Goal: Task Accomplishment & Management: Manage account settings

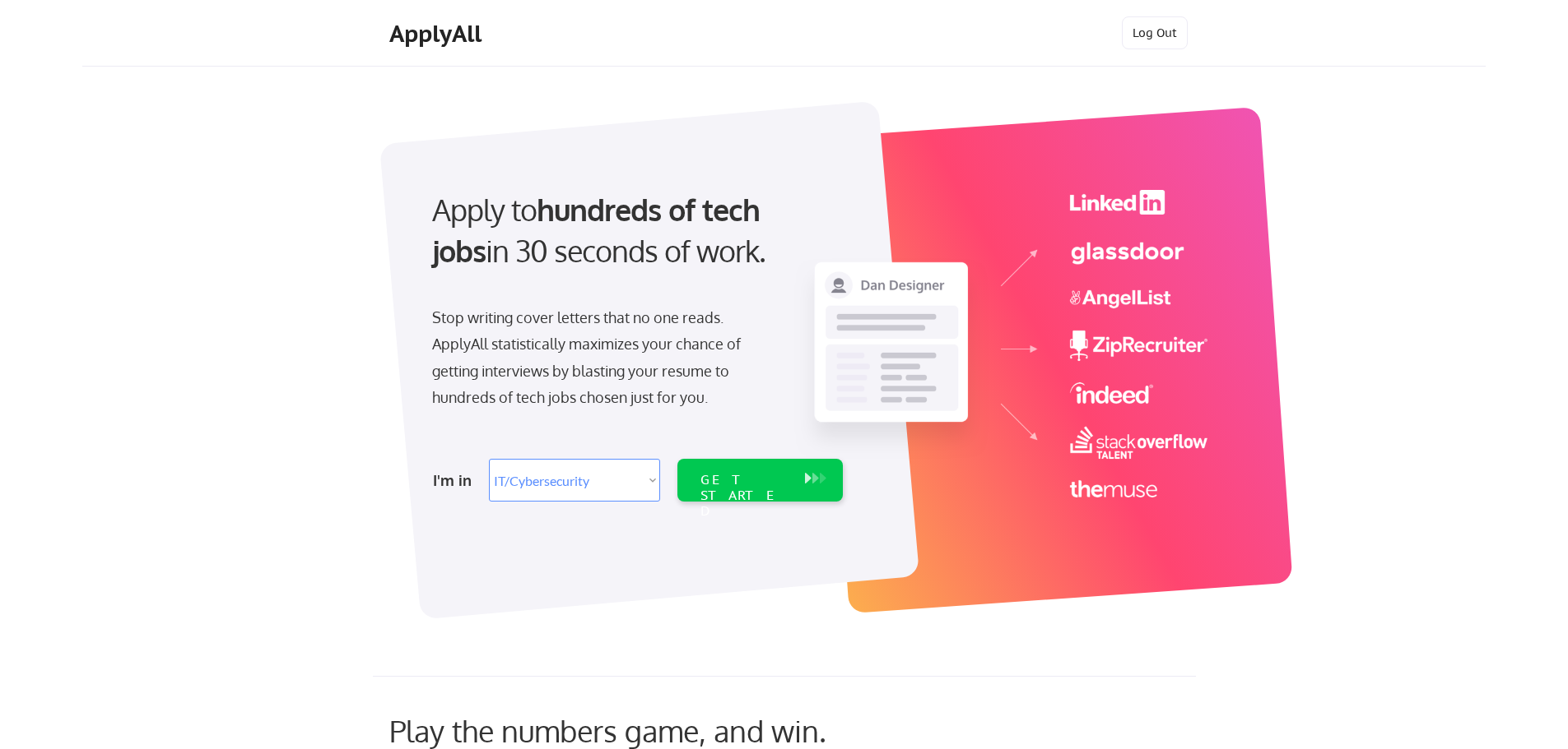
select select ""it_security""
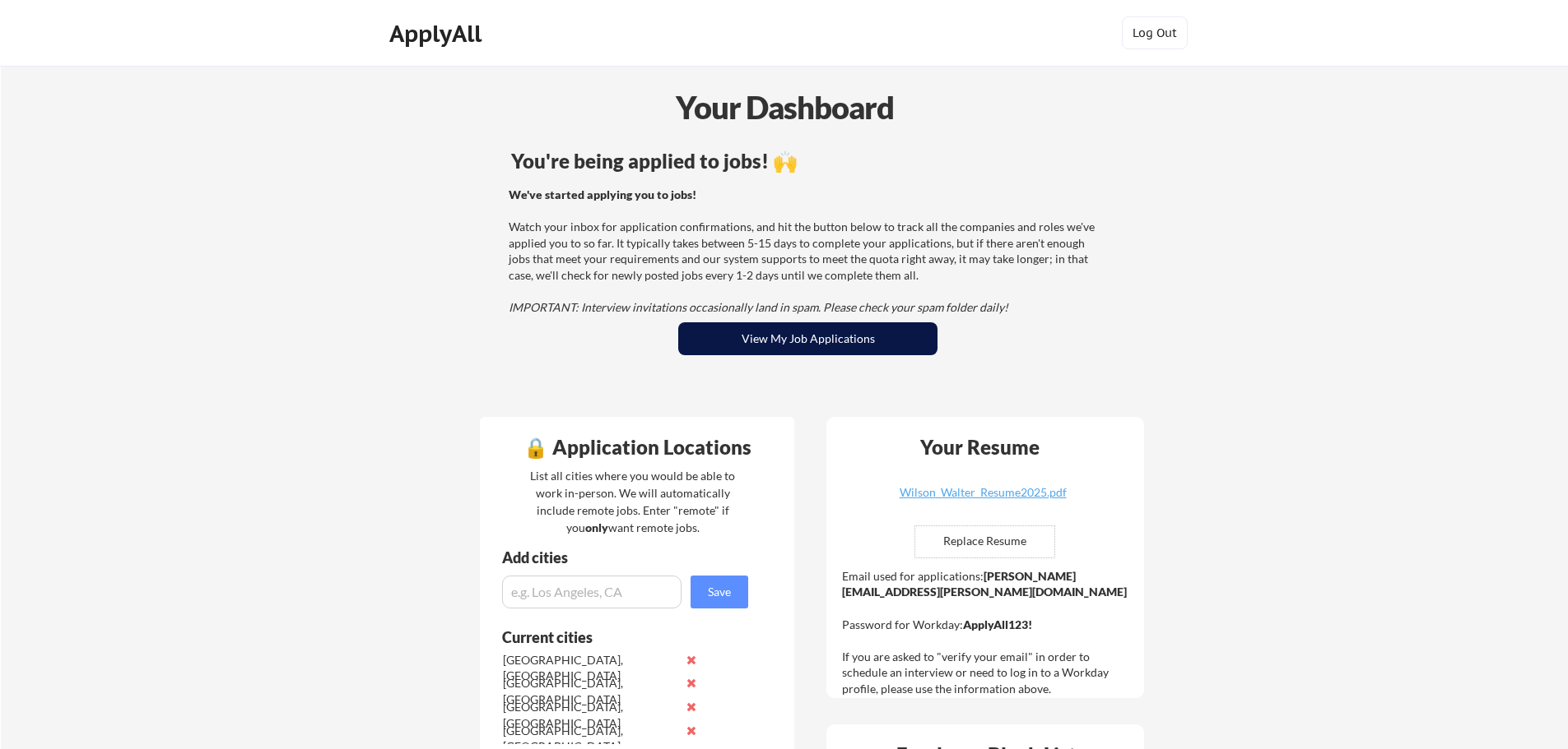
click at [817, 345] on button "View My Job Applications" at bounding box center [807, 338] width 259 height 33
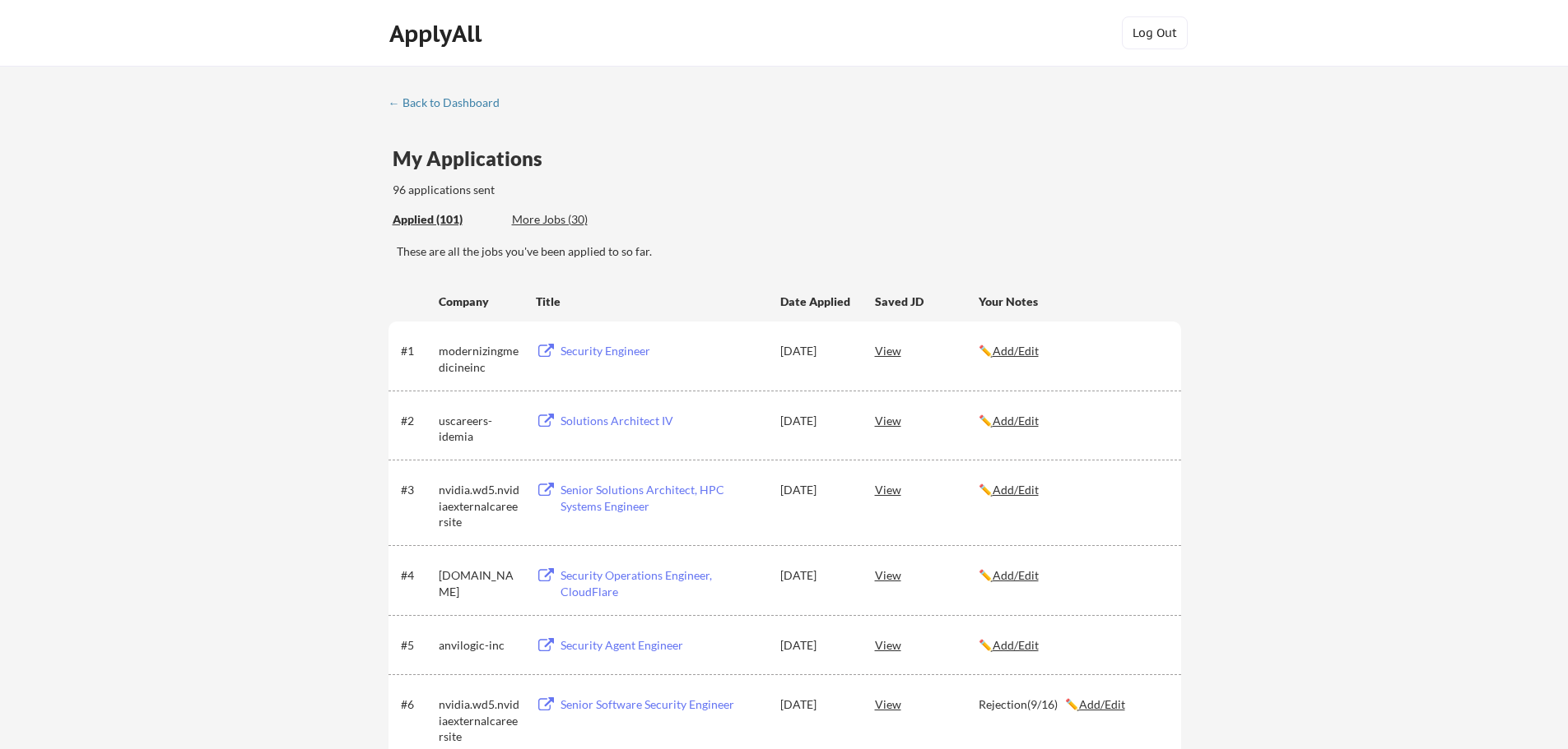
click at [541, 424] on button at bounding box center [546, 421] width 21 height 16
